Goal: Information Seeking & Learning: Learn about a topic

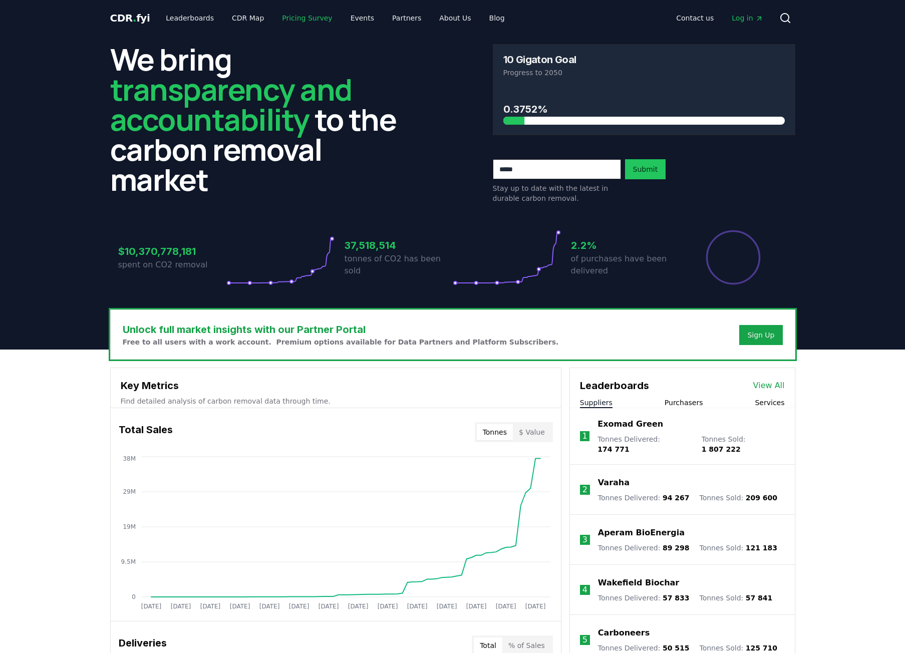
click at [291, 23] on link "Pricing Survey" at bounding box center [307, 18] width 66 height 18
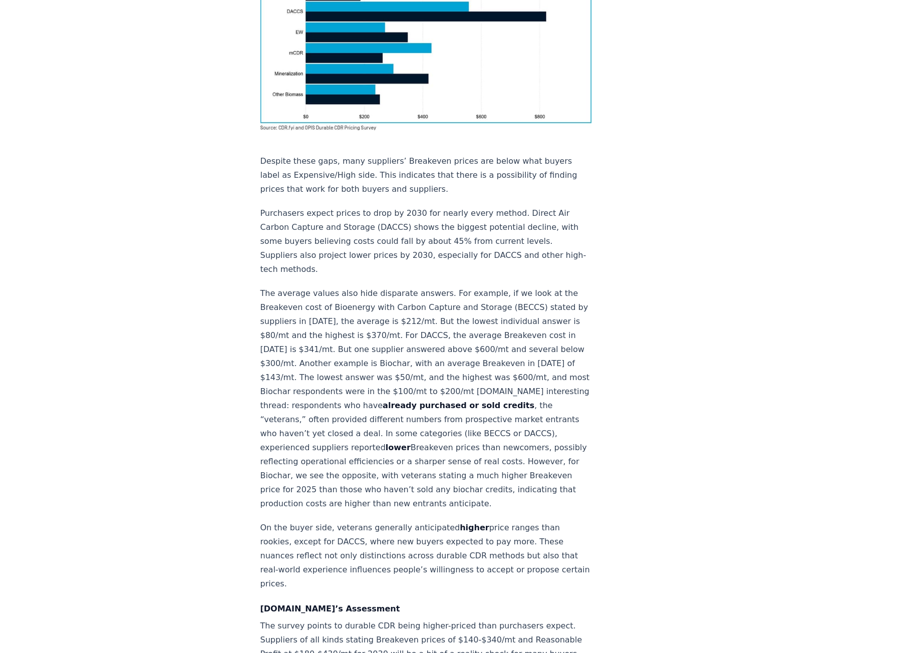
scroll to position [1001, 0]
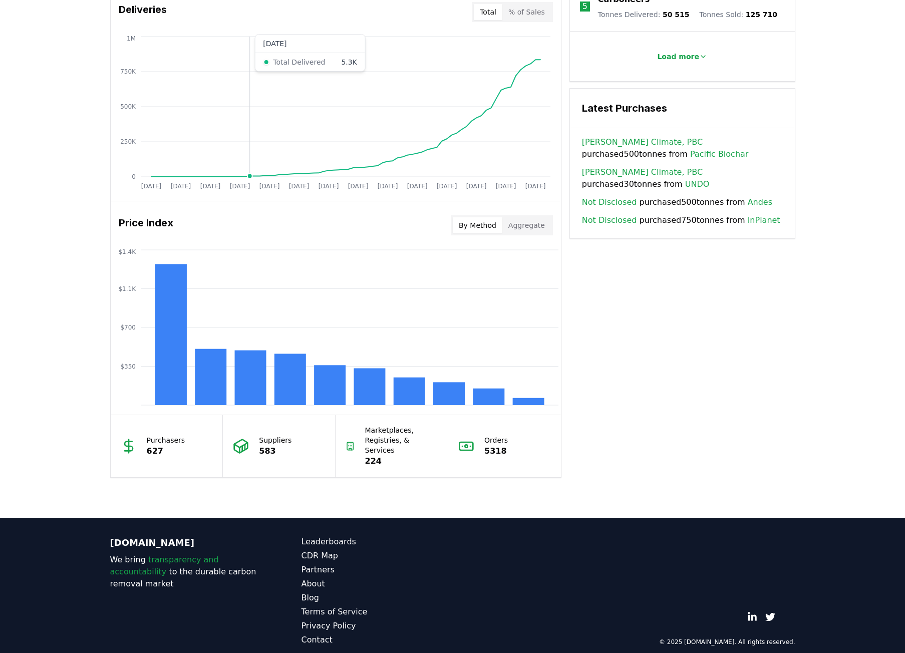
scroll to position [634, 0]
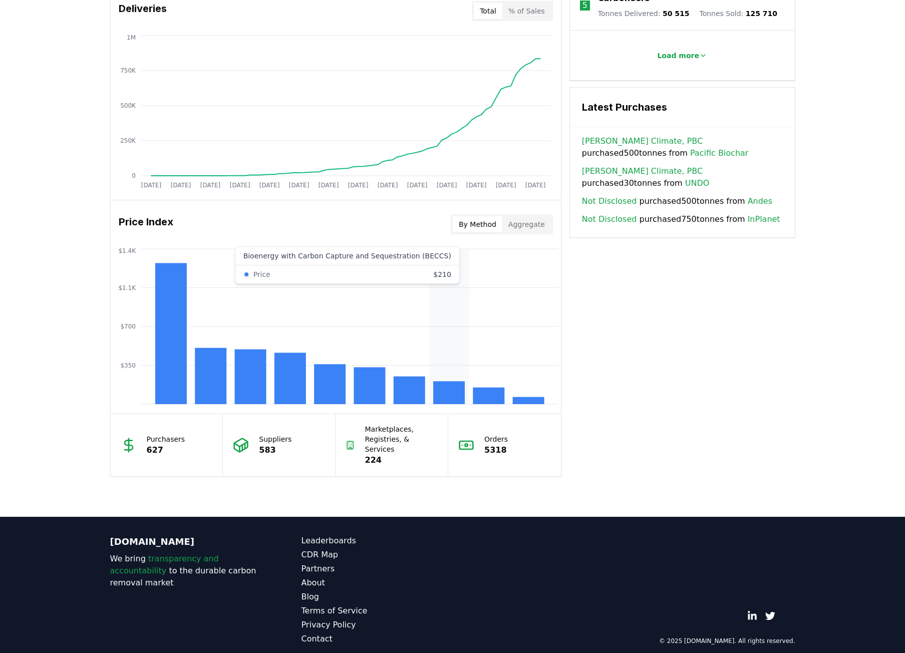
click at [454, 397] on rect at bounding box center [449, 392] width 32 height 23
click at [461, 397] on rect at bounding box center [449, 392] width 32 height 23
click at [19, 219] on div "Unlock full market insights with our Partner Portal Free to all users with a wo…" at bounding box center [452, 115] width 905 height 801
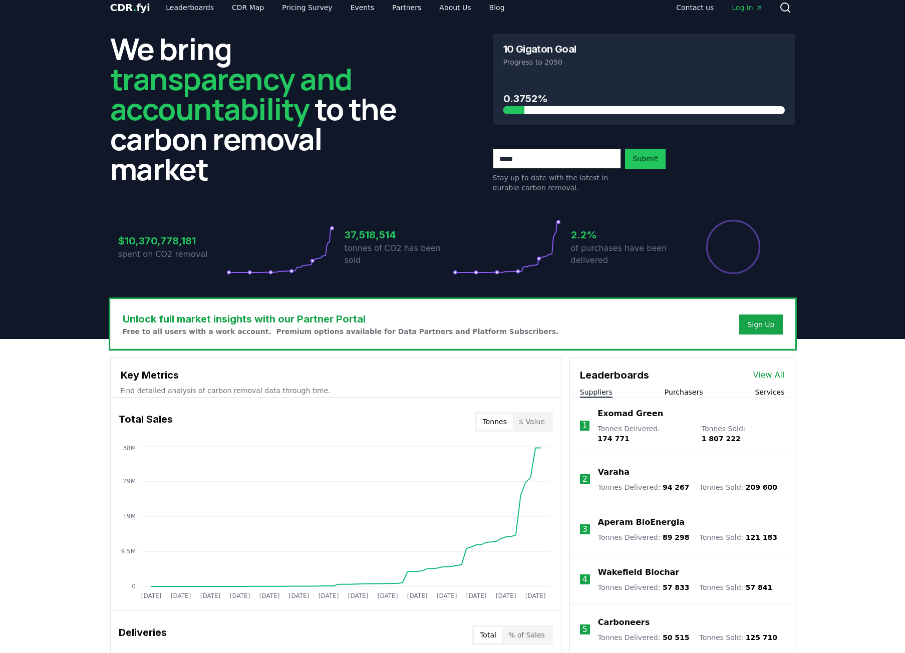
scroll to position [0, 0]
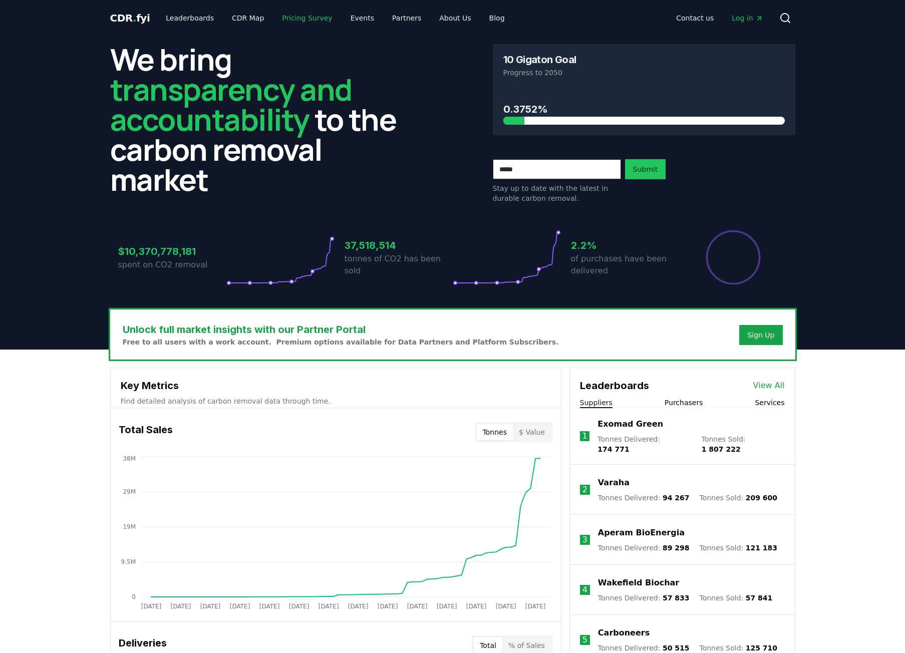
click at [293, 16] on link "Pricing Survey" at bounding box center [307, 18] width 66 height 18
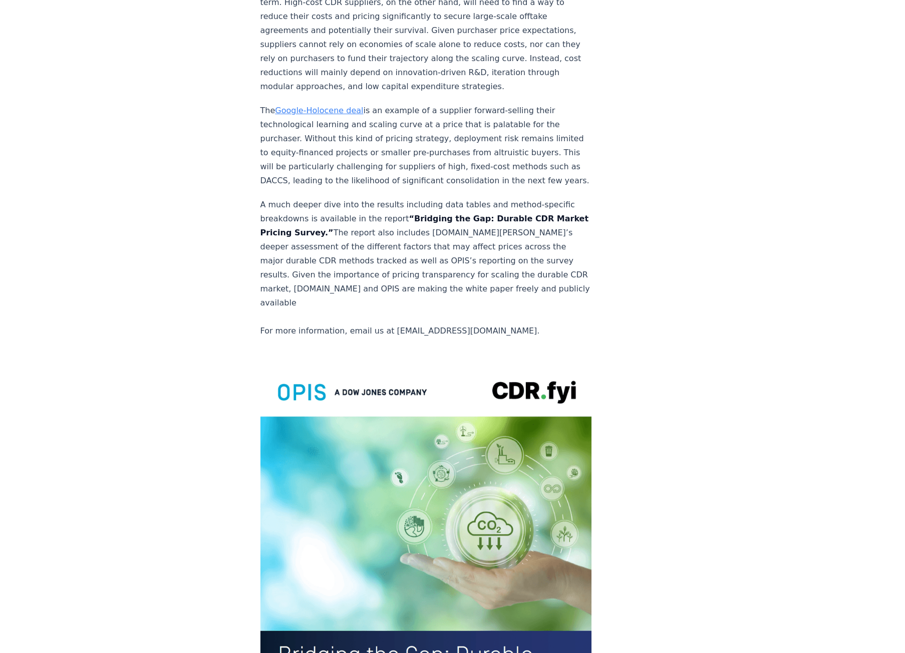
scroll to position [1686, 0]
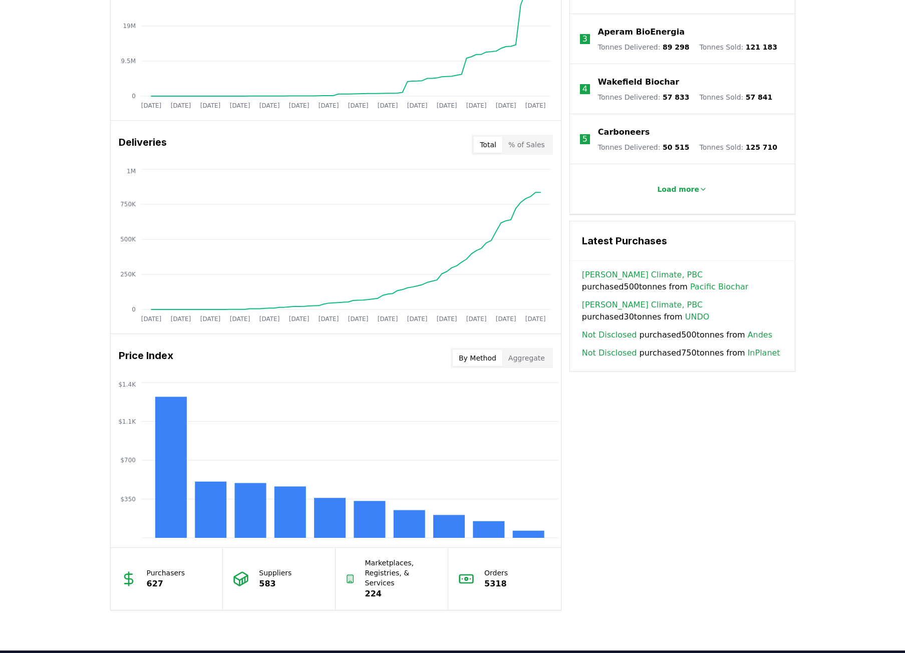
scroll to position [634, 0]
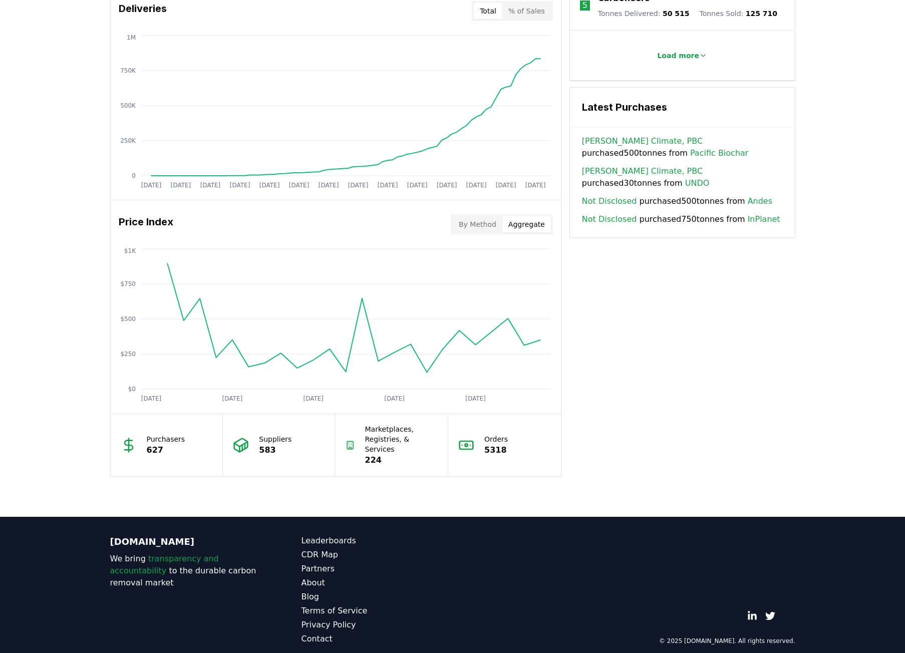
click at [527, 225] on button "Aggregate" at bounding box center [526, 224] width 49 height 16
click at [703, 340] on div "Key Metrics Find detailed analysis of carbon removal data through time. Total S…" at bounding box center [452, 104] width 685 height 743
